Goal: Manage account settings

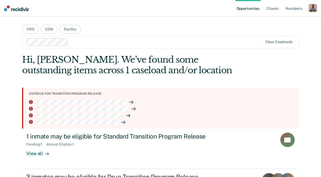
click at [313, 9] on div "button" at bounding box center [313, 8] width 8 height 8
click at [279, 21] on link "Profile" at bounding box center [292, 21] width 41 height 4
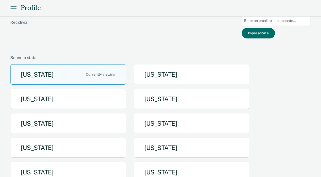
click at [163, 133] on div "[US_STATE] [US_STATE] [US_STATE] [US_STATE] [US_STATE] [US_STATE] [US_STATE] [U…" at bounding box center [160, 161] width 301 height 195
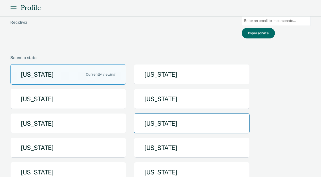
click at [164, 125] on button "[US_STATE]" at bounding box center [192, 123] width 116 height 20
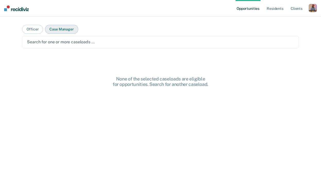
click at [57, 30] on button "Case Manager" at bounding box center [61, 29] width 33 height 9
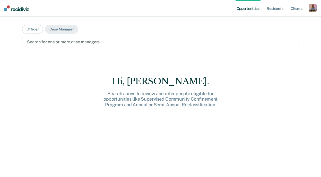
click at [68, 44] on div at bounding box center [160, 42] width 267 height 6
